Goal: Transaction & Acquisition: Purchase product/service

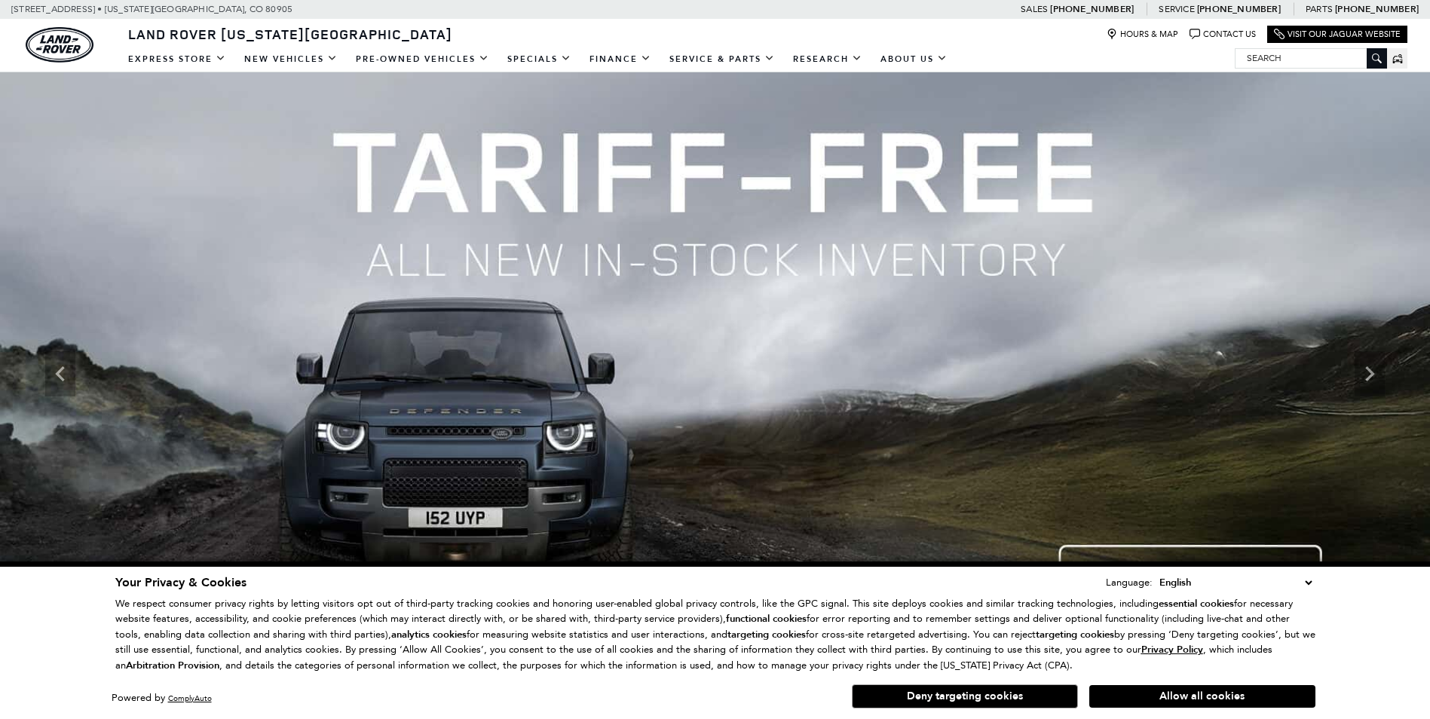
click at [976, 697] on button "Deny targeting cookies" at bounding box center [965, 697] width 226 height 24
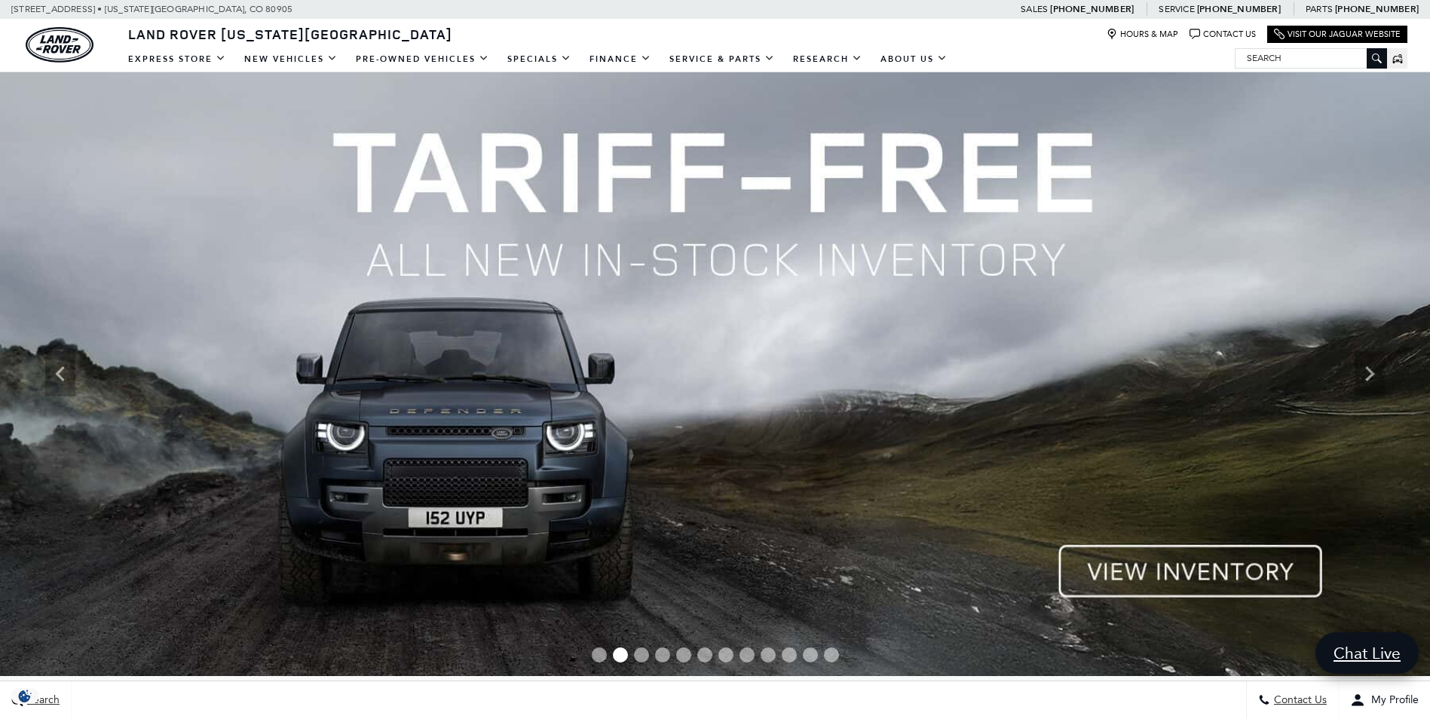
click at [743, 260] on img at bounding box center [715, 374] width 1430 height 604
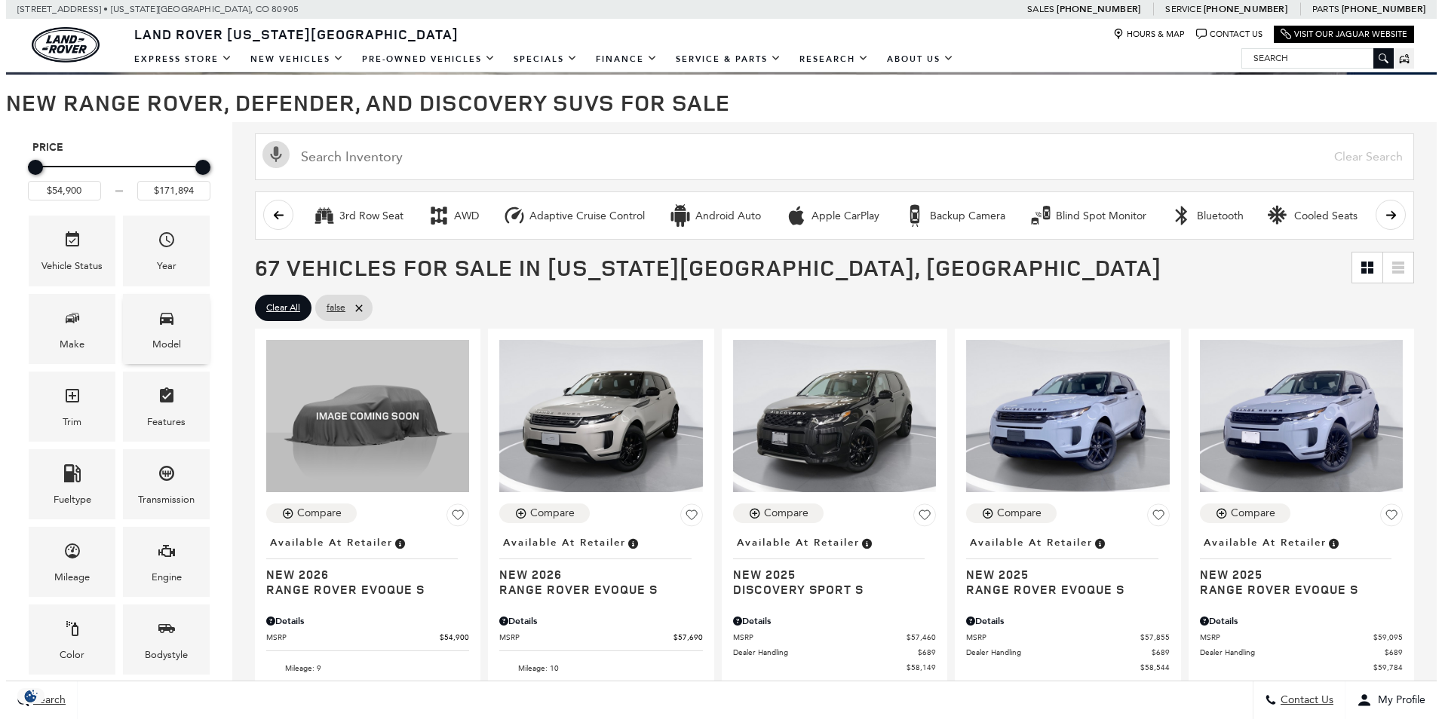
scroll to position [151, 0]
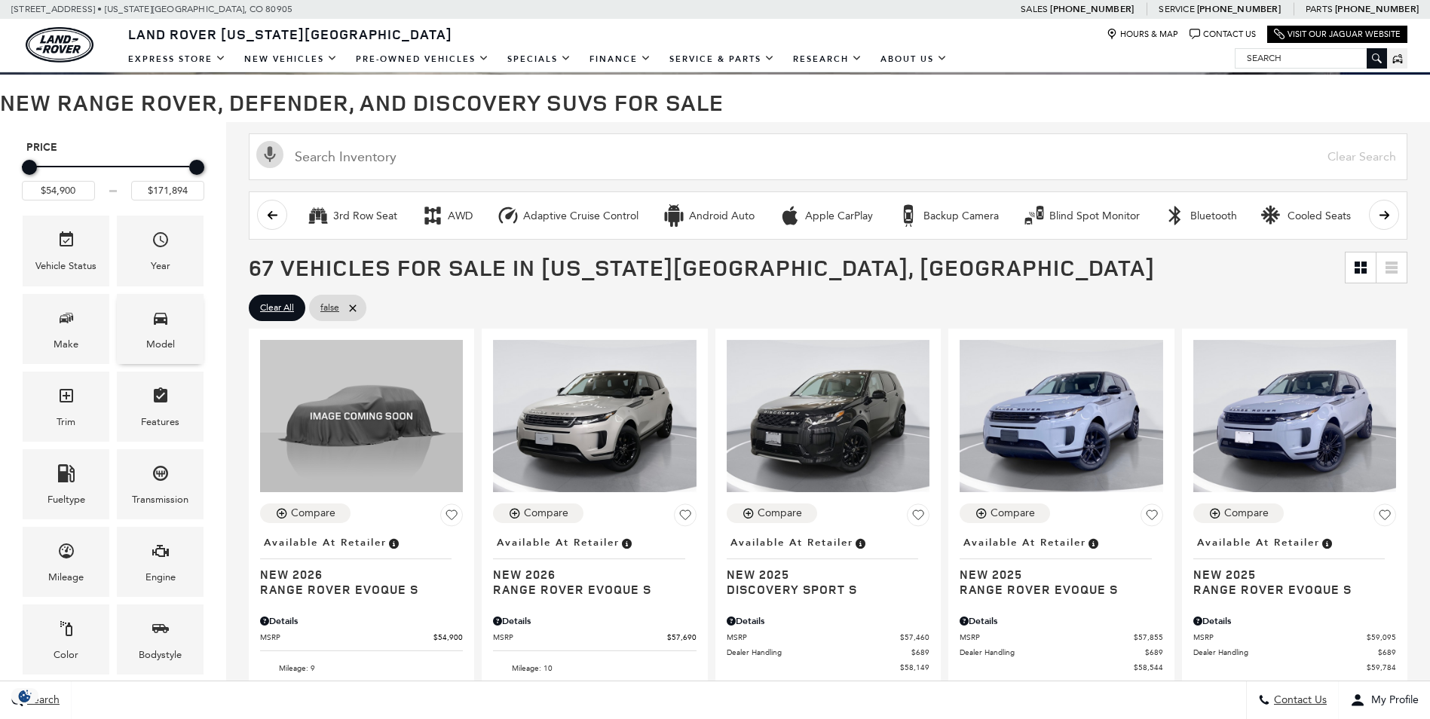
click at [158, 342] on div "Model" at bounding box center [160, 344] width 29 height 17
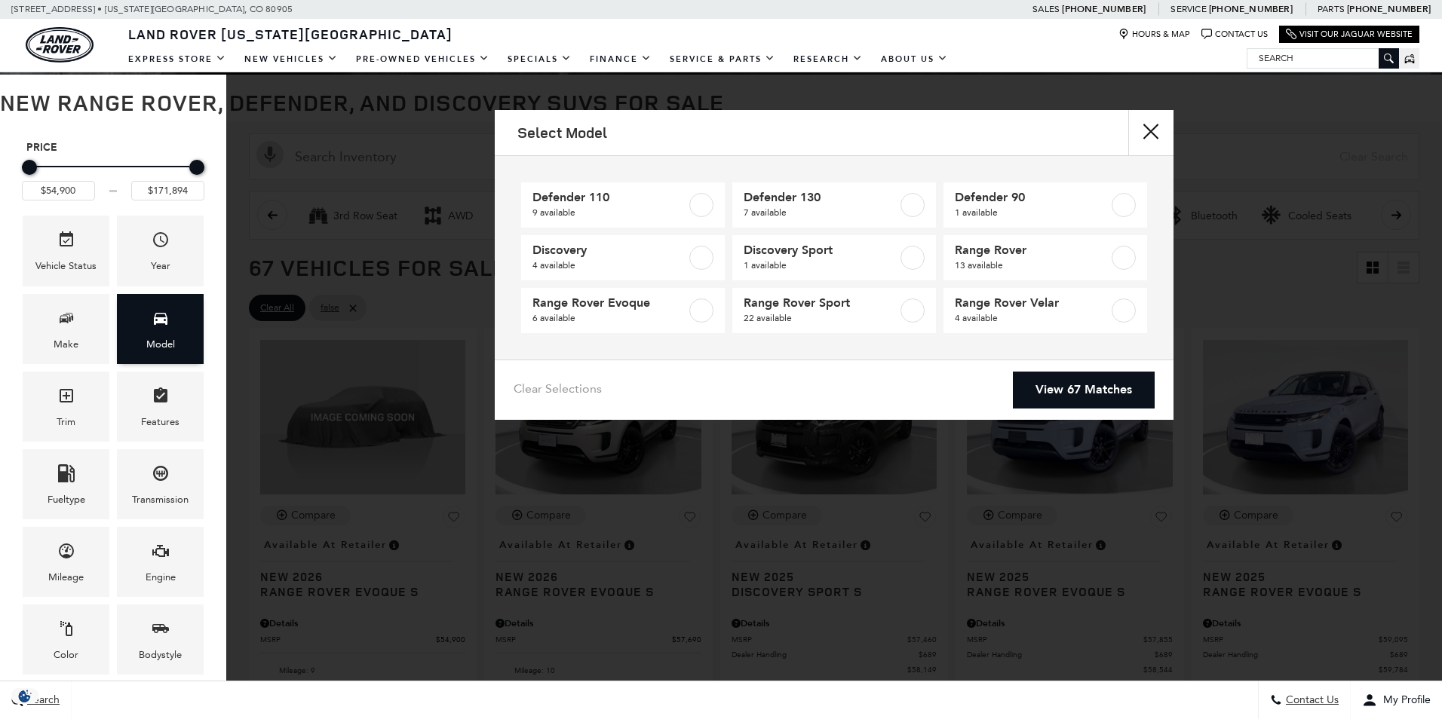
scroll to position [0, 0]
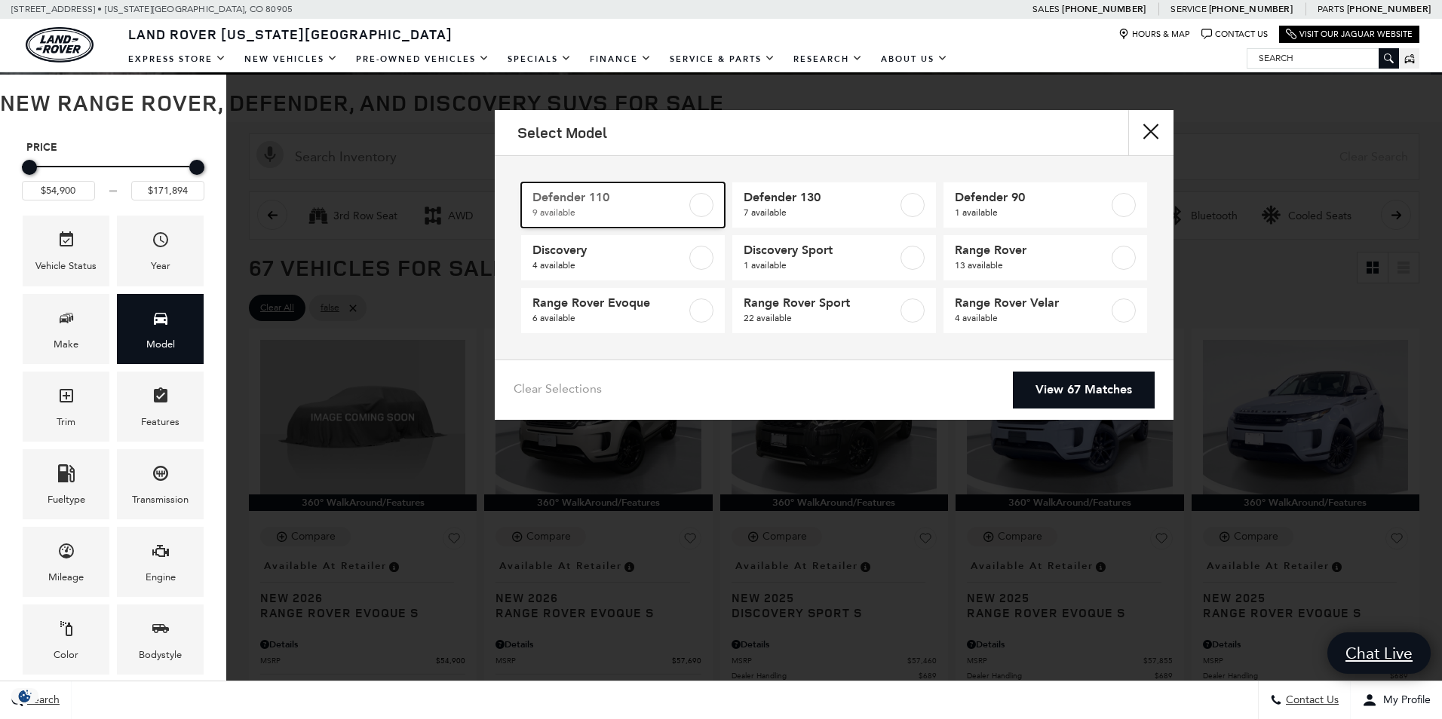
click at [709, 207] on label at bounding box center [701, 205] width 24 height 24
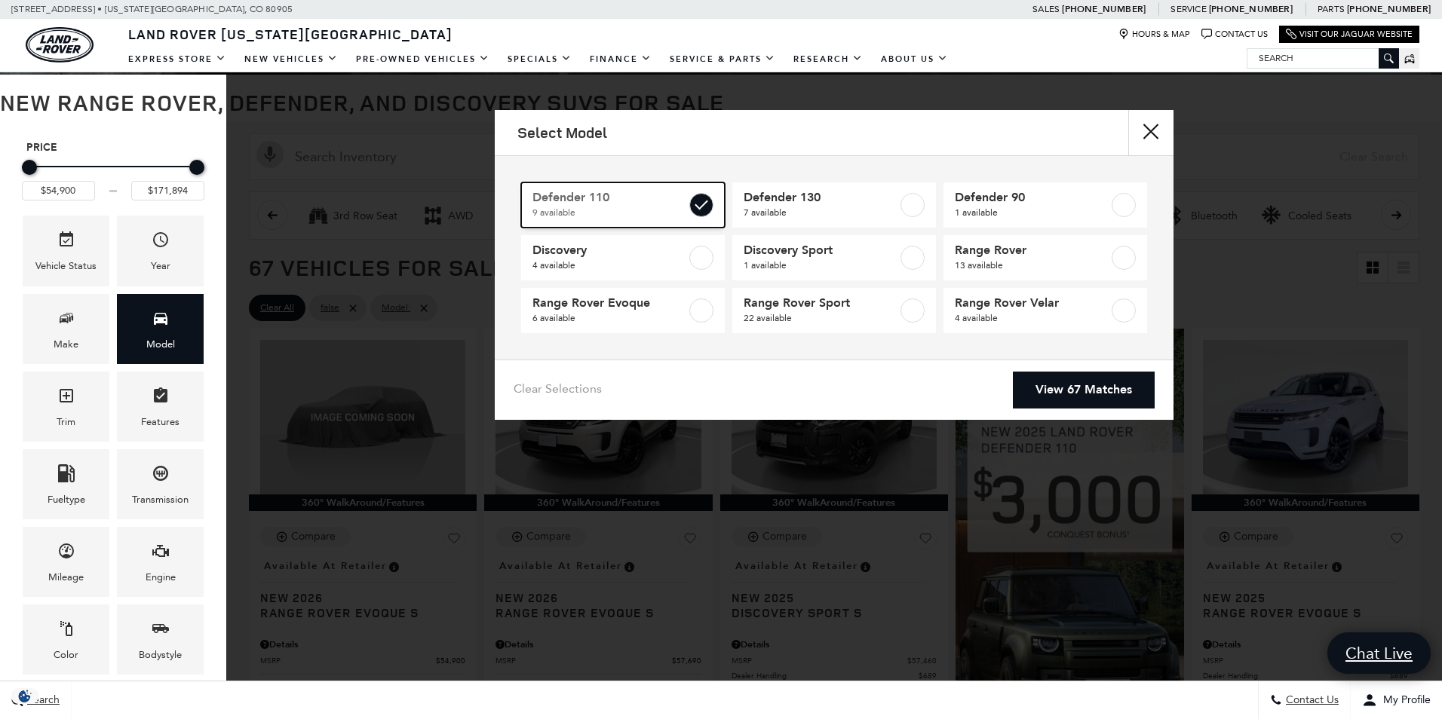
type input "$81,974"
checkbox input "true"
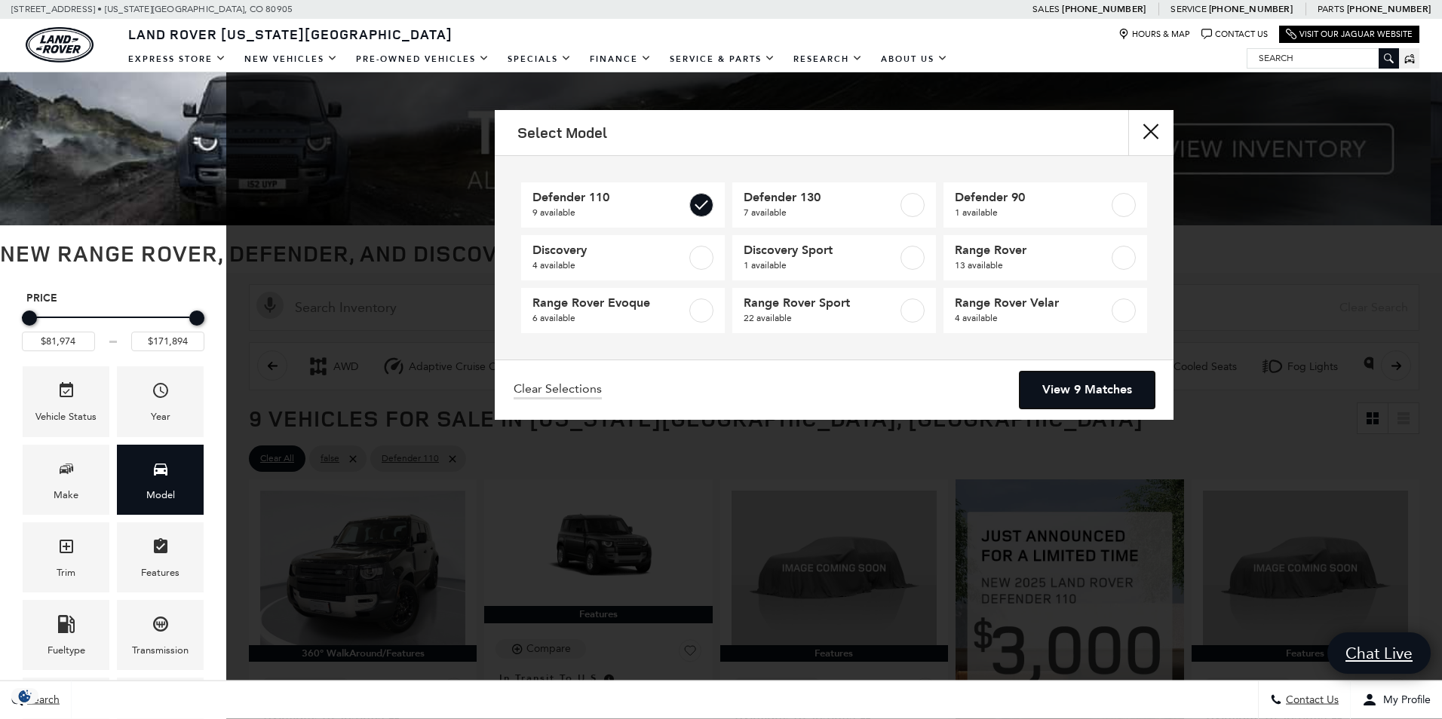
click at [1077, 376] on link "View 9 Matches" at bounding box center [1086, 390] width 135 height 37
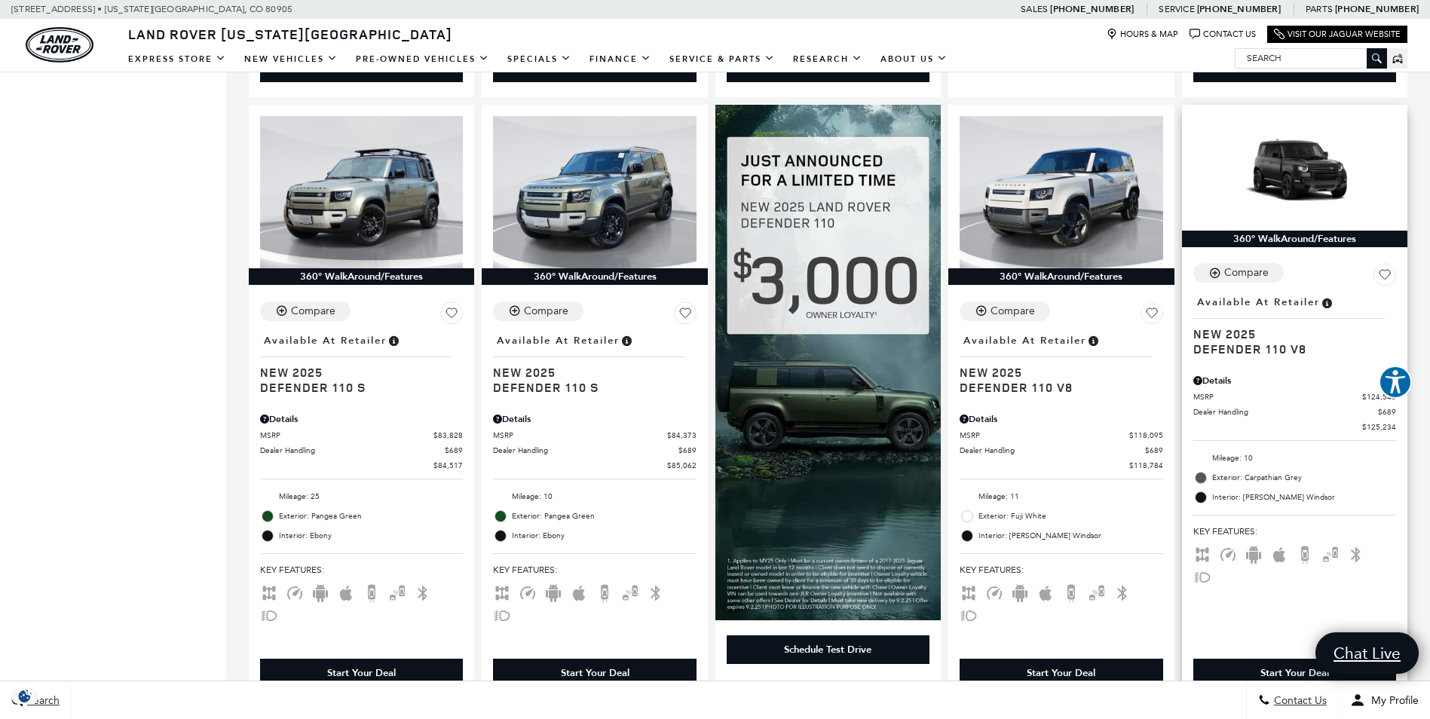
scroll to position [905, 0]
